Goal: Information Seeking & Learning: Learn about a topic

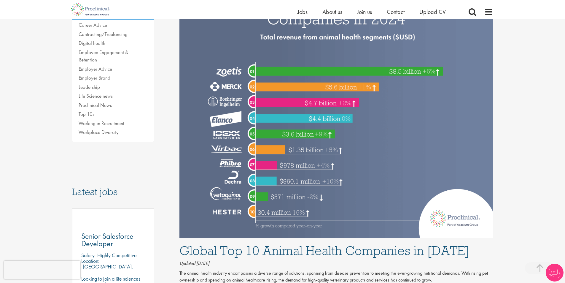
scroll to position [148, 0]
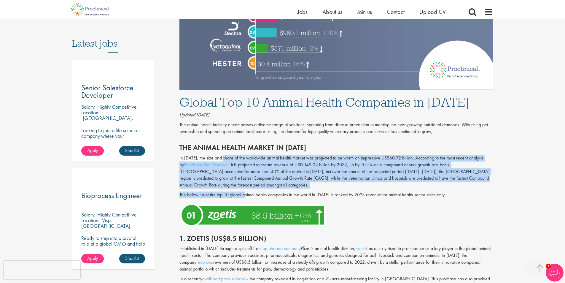
drag, startPoint x: 223, startPoint y: 156, endPoint x: 245, endPoint y: 190, distance: 40.7
click at [245, 199] on div "In [DATE], the size and share of the worldwide animal health market was project…" at bounding box center [336, 178] width 323 height 47
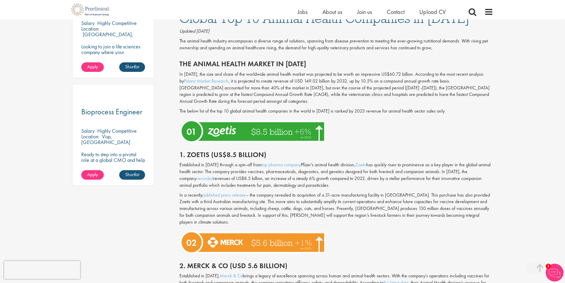
scroll to position [386, 0]
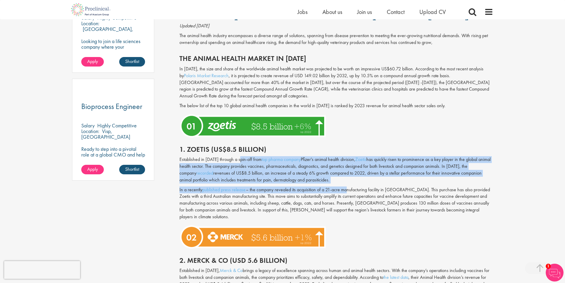
drag, startPoint x: 245, startPoint y: 164, endPoint x: 346, endPoint y: 182, distance: 102.8
click at [346, 185] on div "Established in [DATE] through a spin-off from top pharma company Pfizer's anima…" at bounding box center [336, 189] width 323 height 67
click at [346, 181] on p "Established in [DATE] through a spin-off from top pharma company Pfizer's anima…" at bounding box center [337, 169] width 314 height 27
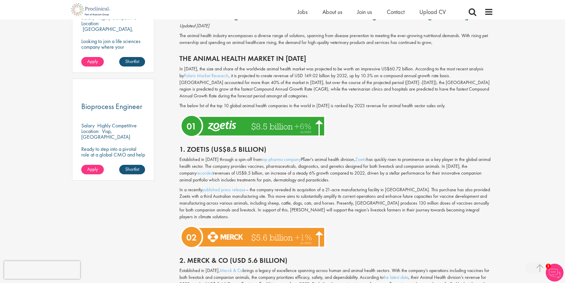
drag, startPoint x: 313, startPoint y: 168, endPoint x: 322, endPoint y: 178, distance: 13.0
click at [322, 178] on p "Established in [DATE] through a spin-off from top pharma company Pfizer's anima…" at bounding box center [337, 169] width 314 height 27
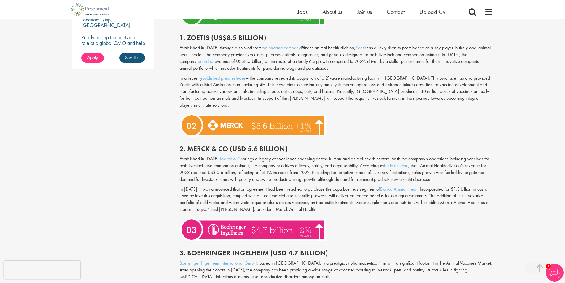
scroll to position [505, 0]
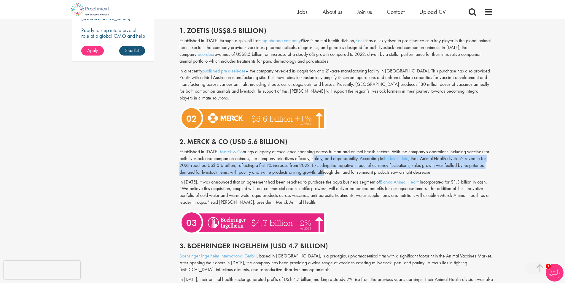
drag, startPoint x: 315, startPoint y: 150, endPoint x: 327, endPoint y: 168, distance: 20.9
click at [326, 167] on p "Established in [DATE], Merck & Co brings a legacy of excellence spanning across…" at bounding box center [337, 161] width 314 height 27
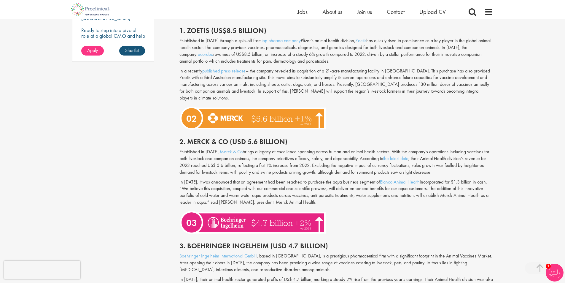
click at [331, 168] on p "Established in [DATE], Merck & Co brings a legacy of excellence spanning across…" at bounding box center [337, 161] width 314 height 27
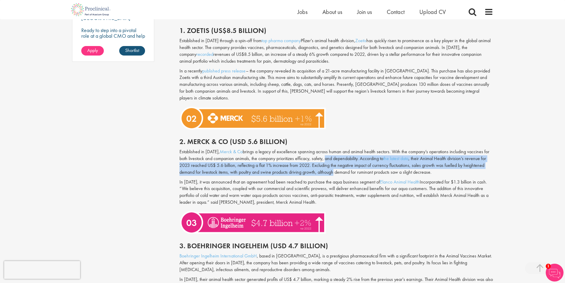
drag, startPoint x: 327, startPoint y: 153, endPoint x: 334, endPoint y: 164, distance: 13.3
click at [334, 164] on p "Established in [DATE], Merck & Co brings a legacy of excellence spanning across…" at bounding box center [337, 161] width 314 height 27
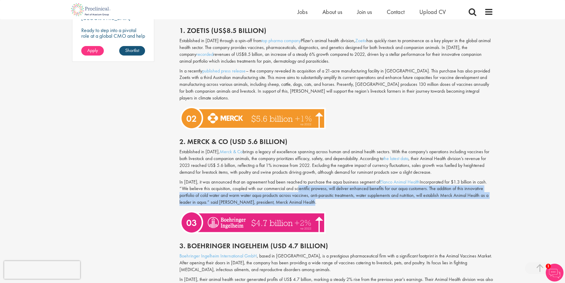
drag, startPoint x: 308, startPoint y: 181, endPoint x: 332, endPoint y: 197, distance: 28.9
click at [332, 197] on p "In [DATE], it was announced that an agreement had been reached to purchase the …" at bounding box center [337, 192] width 314 height 27
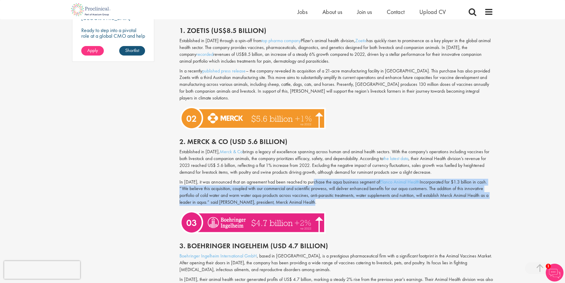
drag, startPoint x: 316, startPoint y: 176, endPoint x: 328, endPoint y: 195, distance: 23.2
click at [328, 195] on p "In [DATE], it was announced that an agreement had been reached to purchase the …" at bounding box center [337, 192] width 314 height 27
drag, startPoint x: 313, startPoint y: 171, endPoint x: 330, endPoint y: 194, distance: 28.5
click at [330, 194] on div "Established in [DATE], Merck & Co brings a legacy of excellence spanning across…" at bounding box center [336, 178] width 323 height 60
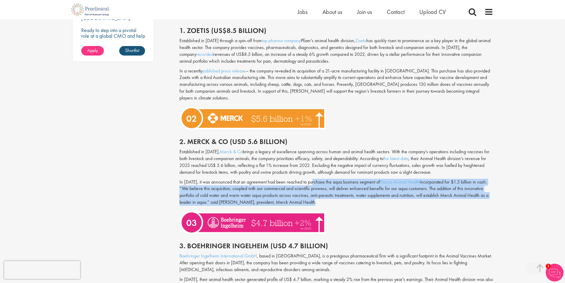
click at [330, 194] on p "In [DATE], it was announced that an agreement had been reached to purchase the …" at bounding box center [337, 192] width 314 height 27
drag, startPoint x: 313, startPoint y: 172, endPoint x: 333, endPoint y: 197, distance: 31.9
click at [333, 197] on p "In [DATE], it was announced that an agreement had been reached to purchase the …" at bounding box center [337, 192] width 314 height 27
click at [332, 197] on p "In [DATE], it was announced that an agreement had been reached to purchase the …" at bounding box center [337, 192] width 314 height 27
drag, startPoint x: 331, startPoint y: 194, endPoint x: 173, endPoint y: 173, distance: 158.7
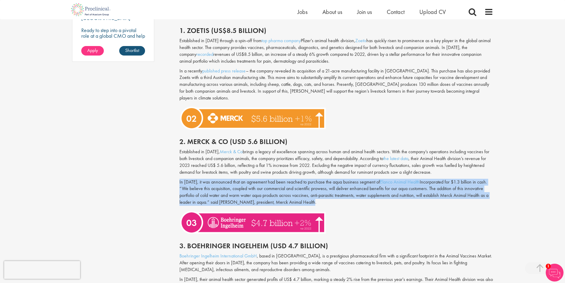
click at [321, 196] on p "In [DATE], it was announced that an agreement had been reached to purchase the …" at bounding box center [337, 192] width 314 height 27
click at [325, 197] on p "In [DATE], it was announced that an agreement had been reached to purchase the …" at bounding box center [337, 192] width 314 height 27
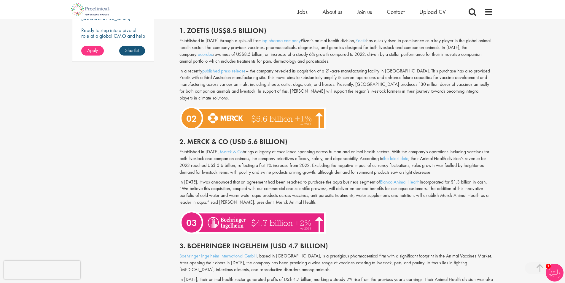
click at [328, 197] on p "In [DATE], it was announced that an agreement had been reached to purchase the …" at bounding box center [337, 192] width 314 height 27
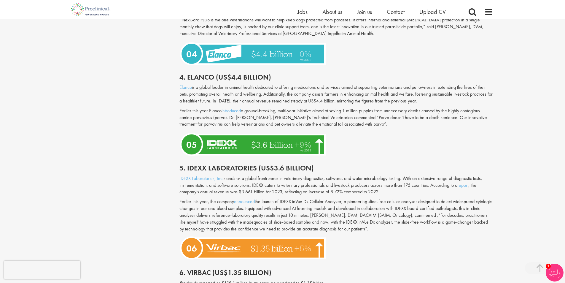
scroll to position [801, 0]
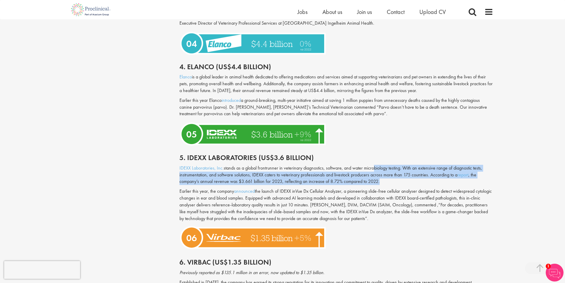
drag, startPoint x: 379, startPoint y: 168, endPoint x: 385, endPoint y: 178, distance: 11.8
click at [385, 178] on p "IDEXX Laboratories, Inc. stands as a global frontrunner in veterinary diagnosti…" at bounding box center [337, 175] width 314 height 20
drag, startPoint x: 371, startPoint y: 160, endPoint x: 380, endPoint y: 177, distance: 19.2
click at [380, 177] on p "IDEXX Laboratories, Inc. stands as a global frontrunner in veterinary diagnosti…" at bounding box center [337, 175] width 314 height 20
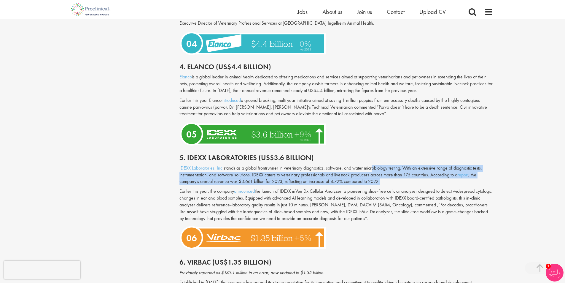
click at [380, 177] on p "IDEXX Laboratories, Inc. stands as a global frontrunner in veterinary diagnosti…" at bounding box center [337, 175] width 314 height 20
drag, startPoint x: 369, startPoint y: 156, endPoint x: 378, endPoint y: 172, distance: 18.5
click at [378, 172] on div "Global Top 10 Animal Health Companies in [DATE] Updated [DATE] The animal healt…" at bounding box center [337, 215] width 314 height 1261
click at [378, 172] on p "IDEXX Laboratories, Inc. stands as a global frontrunner in veterinary diagnosti…" at bounding box center [337, 175] width 314 height 20
drag, startPoint x: 306, startPoint y: 182, endPoint x: 410, endPoint y: 213, distance: 108.5
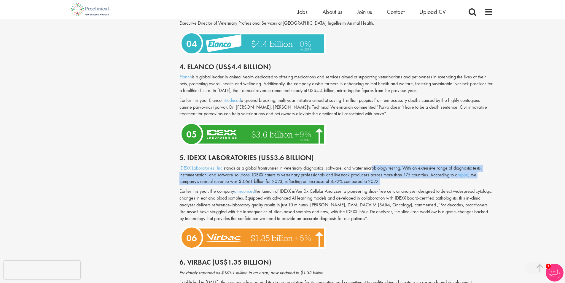
click at [410, 213] on p "Earlier this year, the company announced the launch of IDEXX inVue Dx Cellular …" at bounding box center [337, 205] width 314 height 34
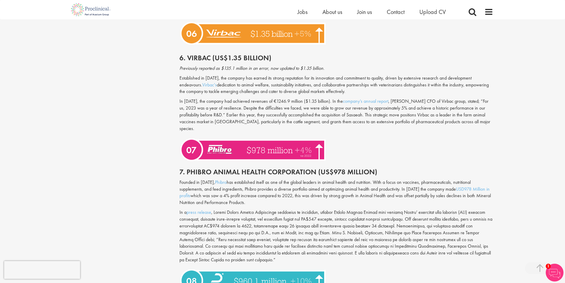
scroll to position [1009, 0]
